Goal: Check status: Check status

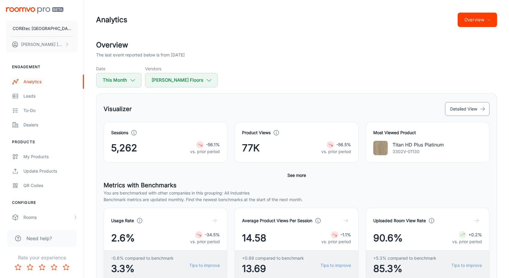
click at [454, 107] on button "Detailed View" at bounding box center [467, 109] width 44 height 14
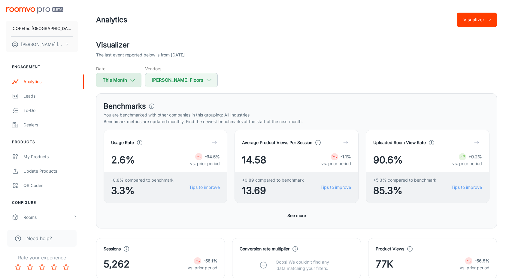
click at [126, 77] on button "This Month" at bounding box center [118, 80] width 45 height 14
select select "9"
select select "2025"
select select "9"
select select "2025"
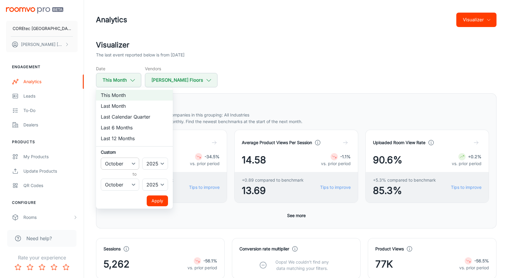
click at [131, 165] on select "January February March April May June July August September October November De…" at bounding box center [120, 164] width 38 height 12
select select "8"
click at [101, 158] on select "January February March April May June July August September October November De…" at bounding box center [120, 164] width 38 height 12
click at [125, 181] on select "January February March April May June July August September October November De…" at bounding box center [120, 185] width 38 height 12
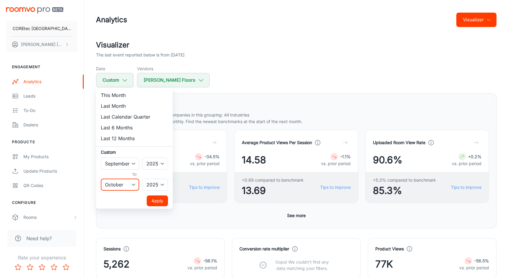
select select "8"
click at [101, 179] on select "January February March April May June July August September October November De…" at bounding box center [120, 185] width 38 height 12
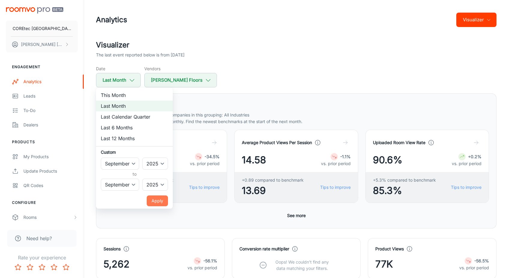
click at [152, 201] on button "Apply" at bounding box center [157, 200] width 21 height 11
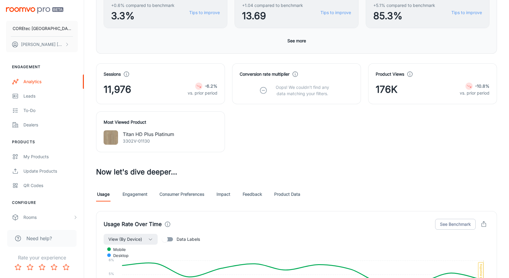
scroll to position [149, 0]
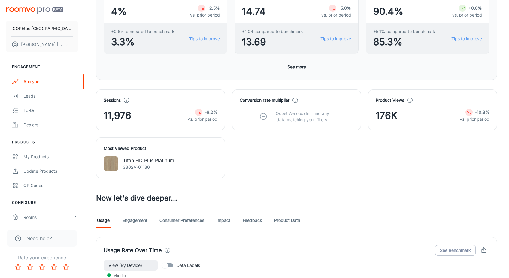
click at [164, 161] on p "Titan HD Plus Platinum" at bounding box center [148, 160] width 51 height 7
click at [107, 163] on img at bounding box center [111, 163] width 14 height 14
drag, startPoint x: 123, startPoint y: 160, endPoint x: 174, endPoint y: 159, distance: 50.4
click at [174, 159] on p "Titan HD Plus Platinum" at bounding box center [148, 160] width 51 height 7
copy p "Titan HD Plus Platinum"
